Goal: Information Seeking & Learning: Learn about a topic

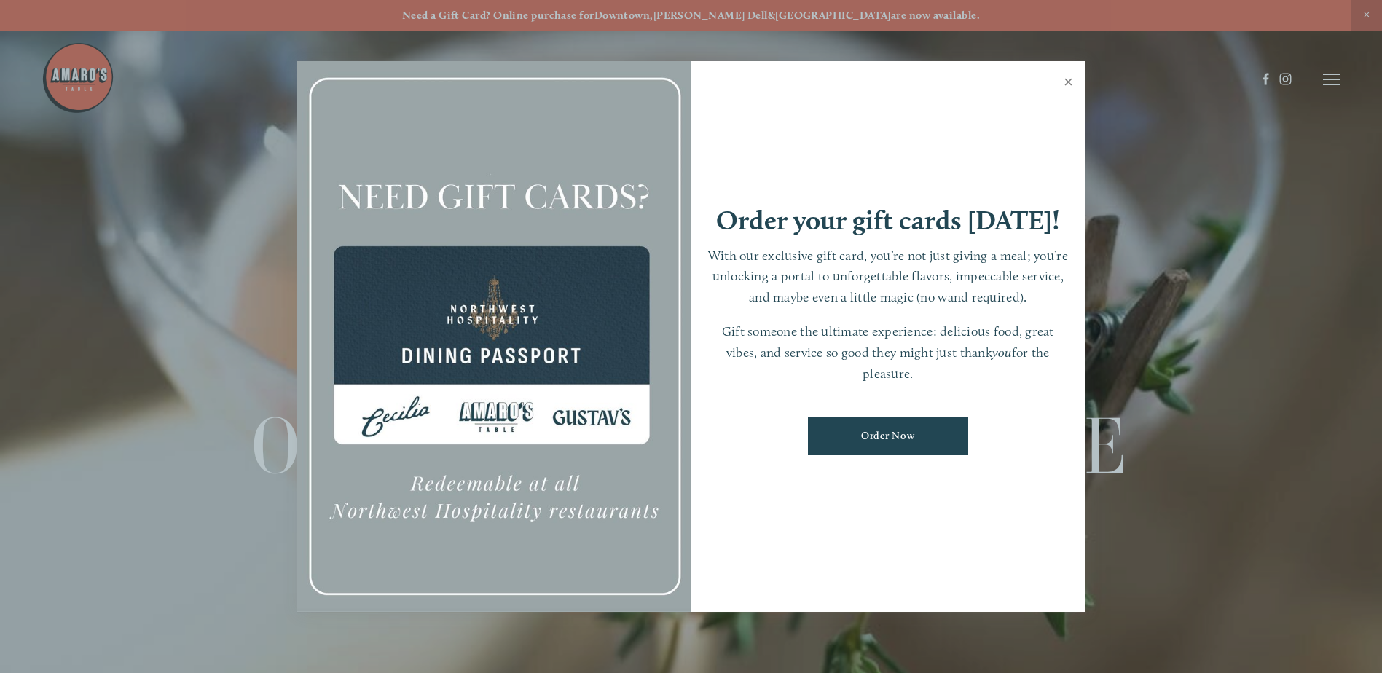
click at [1063, 77] on link "Close" at bounding box center [1068, 83] width 28 height 41
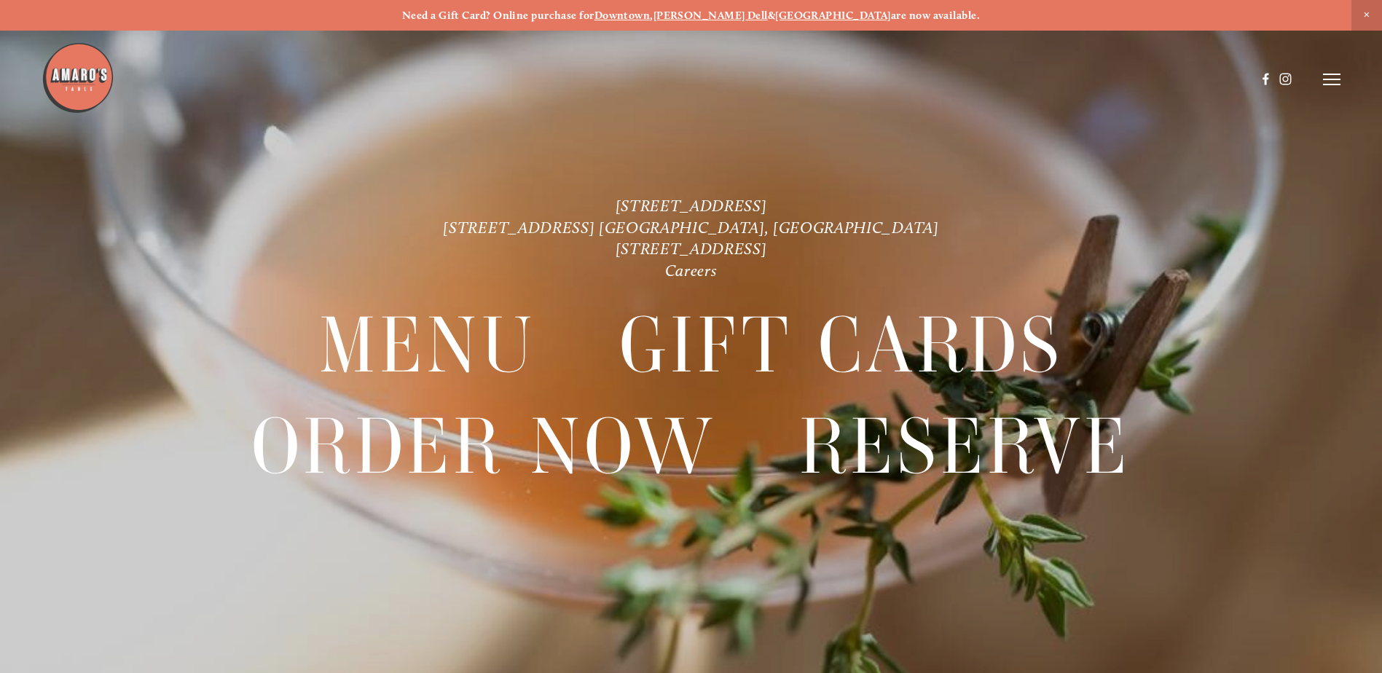
click at [723, 12] on strong "[PERSON_NAME] Dell" at bounding box center [710, 15] width 114 height 13
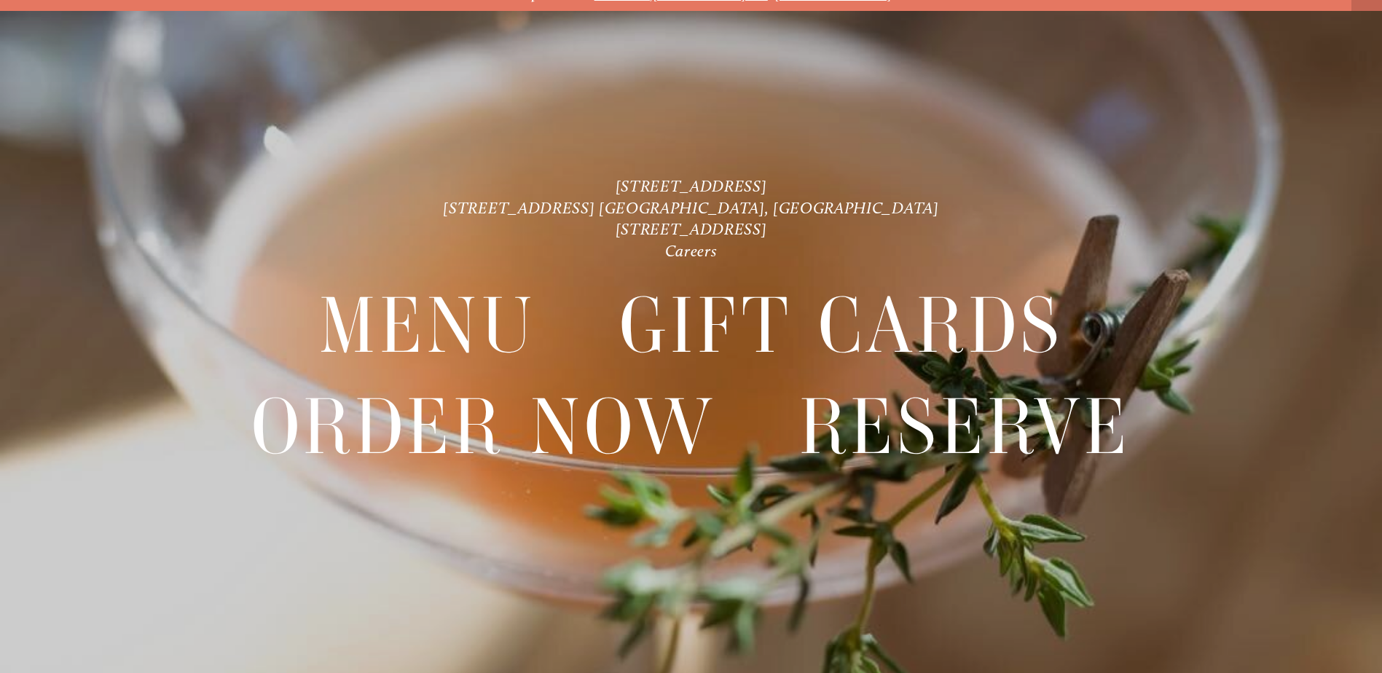
scroll to position [31, 0]
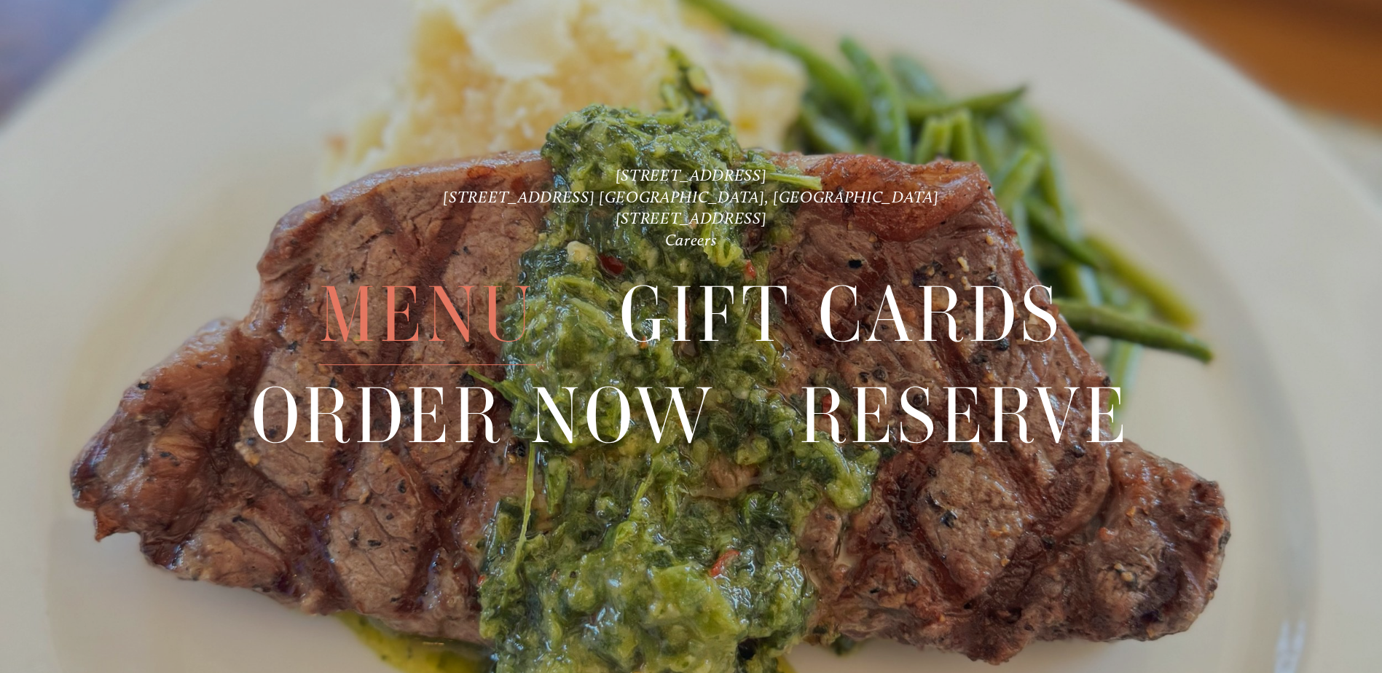
click at [436, 347] on span "Menu" at bounding box center [427, 315] width 217 height 100
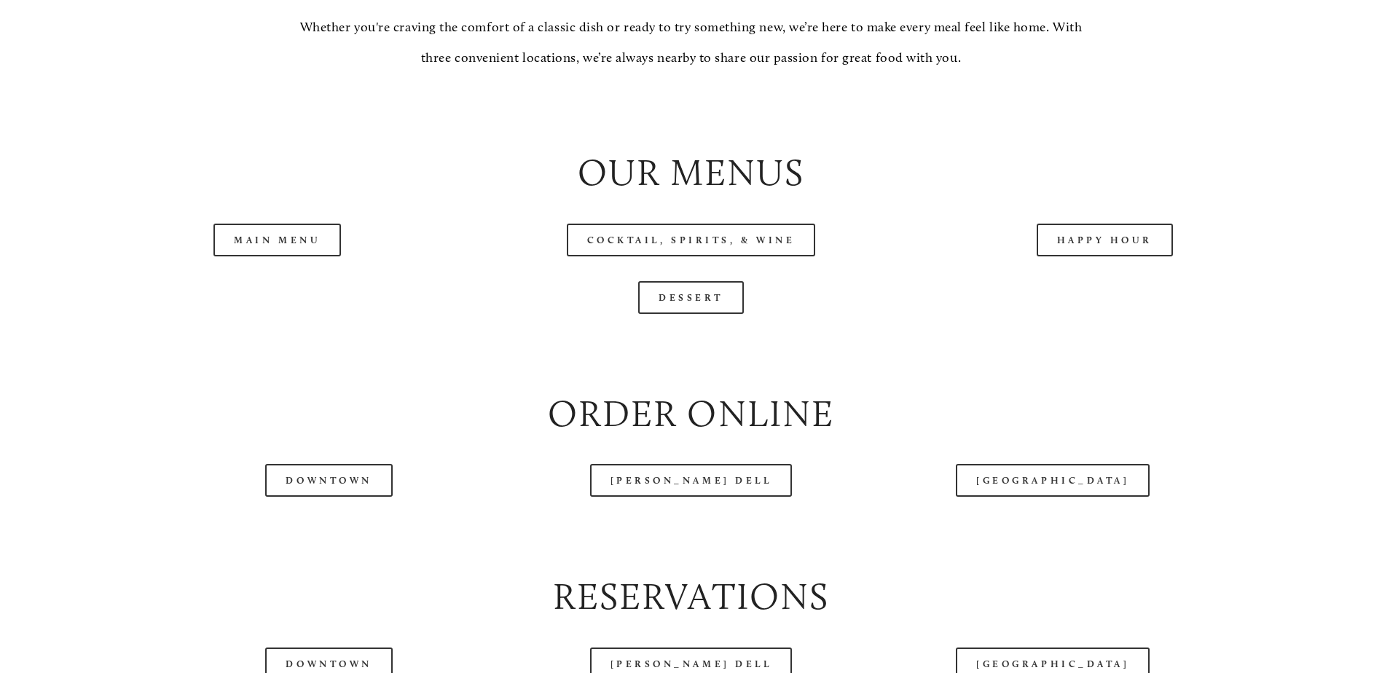
scroll to position [1602, 0]
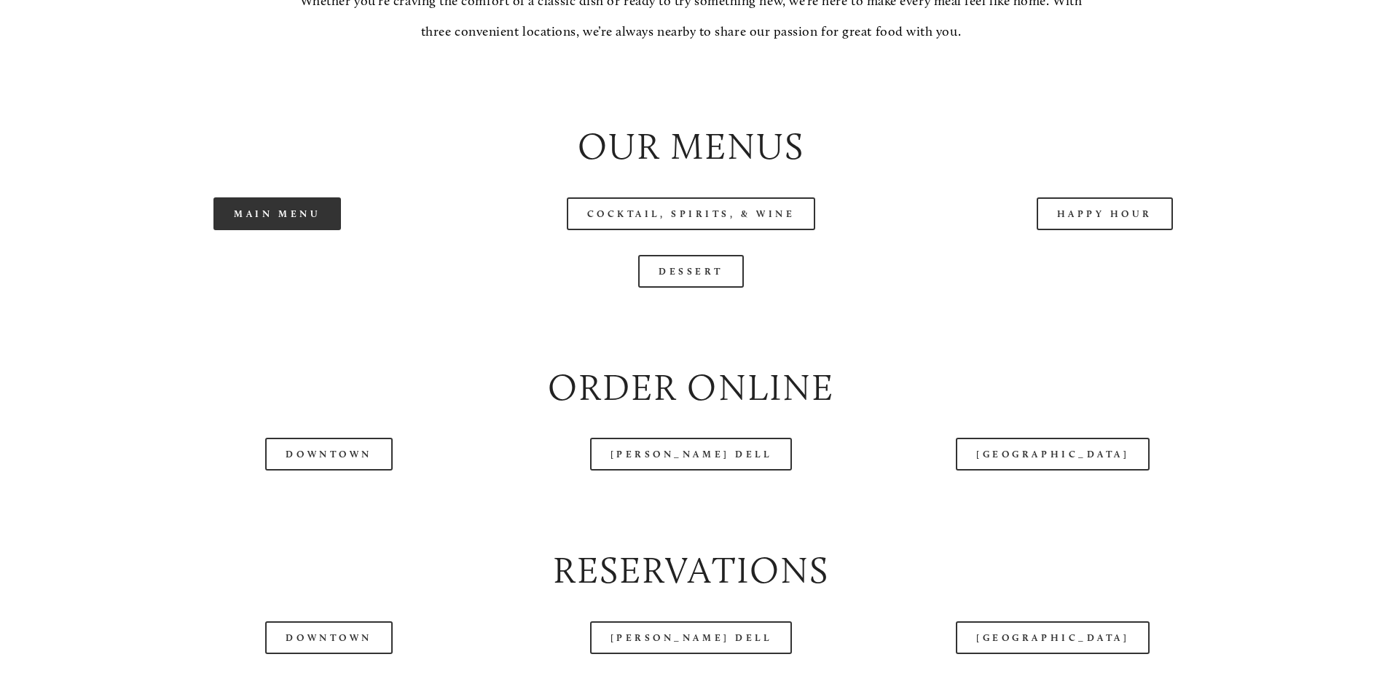
click at [278, 230] on link "Main Menu" at bounding box center [276, 213] width 127 height 33
